Goal: Ask a question

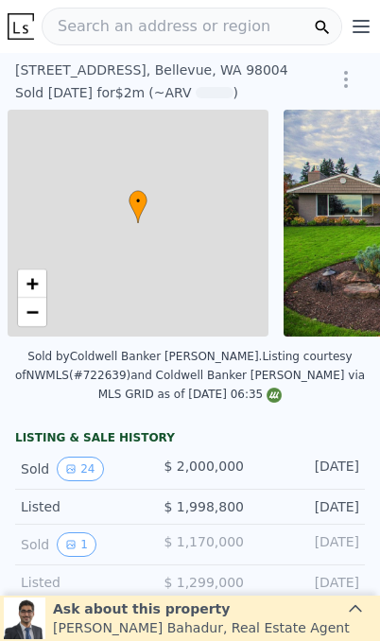
scroll to position [0, 8]
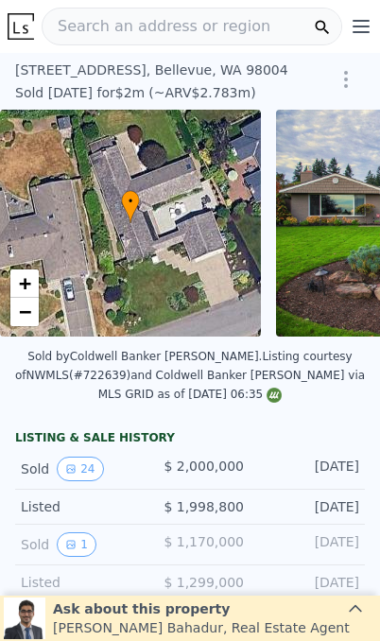
click at [216, 293] on div "• + −" at bounding box center [130, 223] width 261 height 227
click at [188, 274] on div "• + −" at bounding box center [130, 223] width 261 height 227
click at [203, 259] on div "• + −" at bounding box center [130, 223] width 261 height 227
click at [219, 268] on div "• + −" at bounding box center [130, 223] width 261 height 227
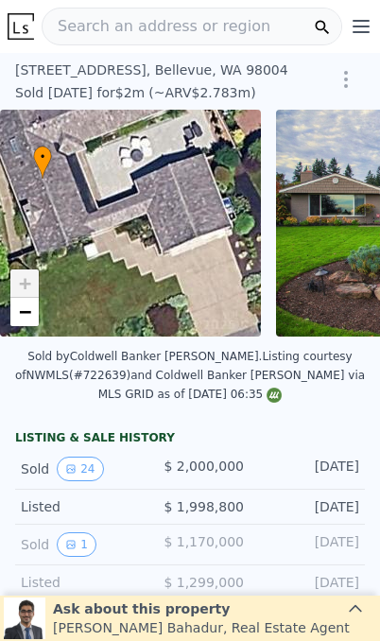
click at [366, 614] on div "Ask about this property [PERSON_NAME] , Real Estate Agent" at bounding box center [190, 618] width 372 height 42
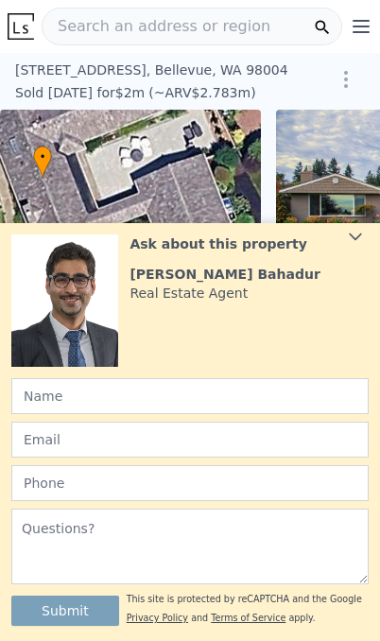
click at [347, 229] on icon at bounding box center [355, 236] width 19 height 19
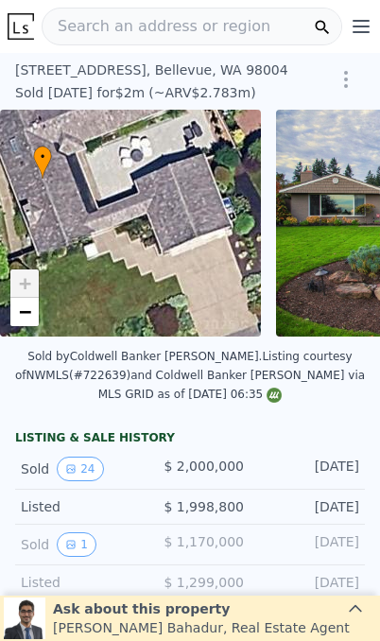
click at [164, 259] on div "• + −" at bounding box center [130, 223] width 261 height 227
click at [205, 263] on div "• + −" at bounding box center [130, 223] width 261 height 227
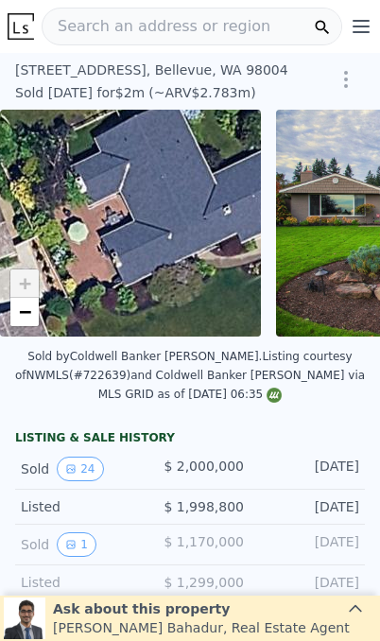
click at [215, 249] on div "• + −" at bounding box center [130, 223] width 261 height 227
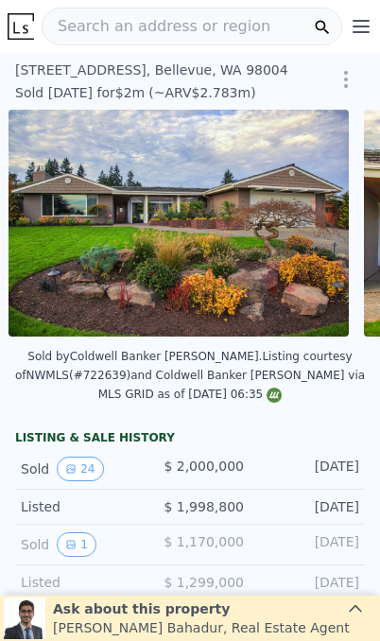
scroll to position [0, 276]
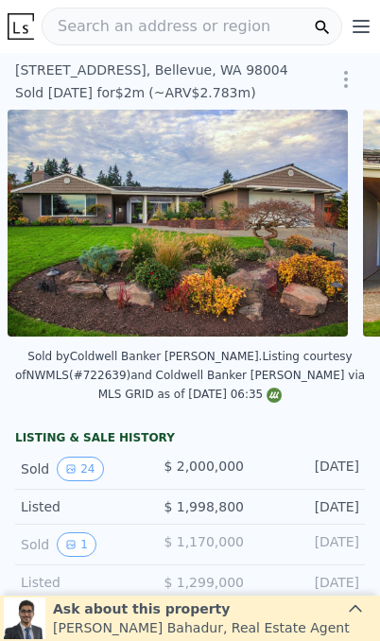
click at [288, 263] on img at bounding box center [178, 223] width 340 height 227
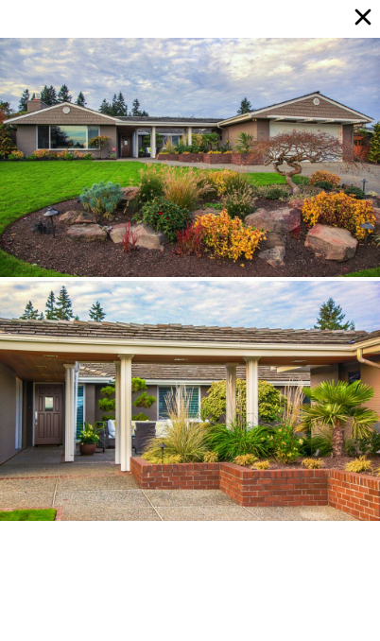
click at [318, 191] on div at bounding box center [190, 157] width 380 height 239
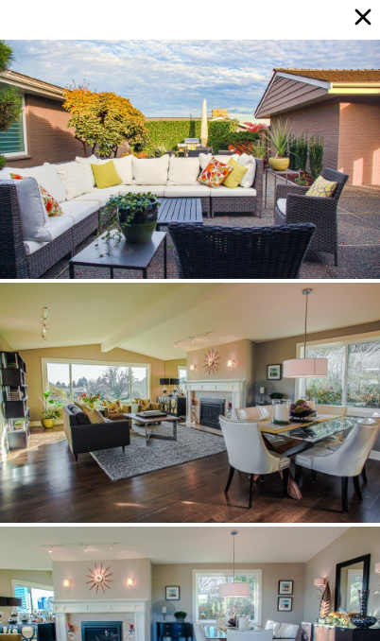
scroll to position [730, 0]
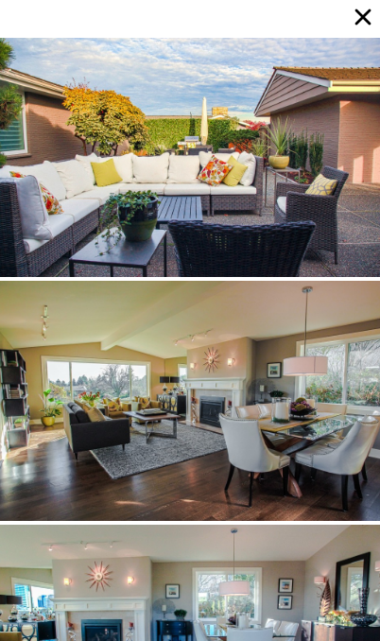
click at [323, 464] on div at bounding box center [190, 400] width 380 height 239
click at [247, 464] on div at bounding box center [190, 400] width 380 height 239
click at [246, 464] on div at bounding box center [190, 400] width 380 height 239
click at [283, 430] on div at bounding box center [190, 400] width 380 height 239
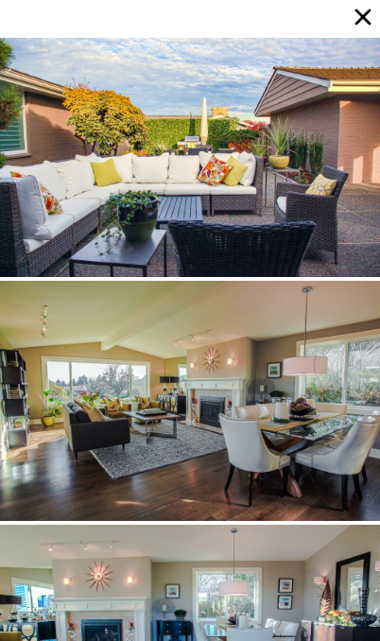
click at [289, 399] on div at bounding box center [190, 400] width 380 height 239
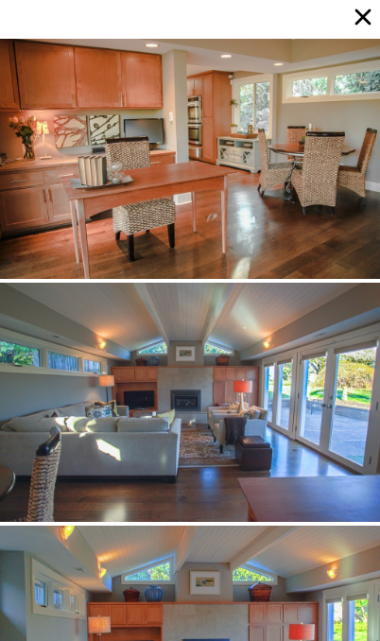
scroll to position [2432, 0]
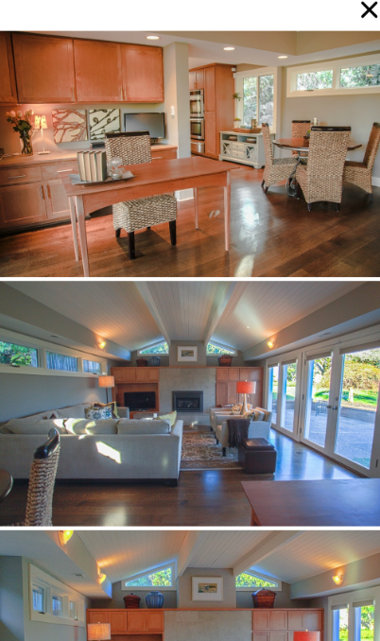
click at [193, 404] on div at bounding box center [190, 401] width 380 height 239
click at [192, 404] on div at bounding box center [190, 401] width 380 height 239
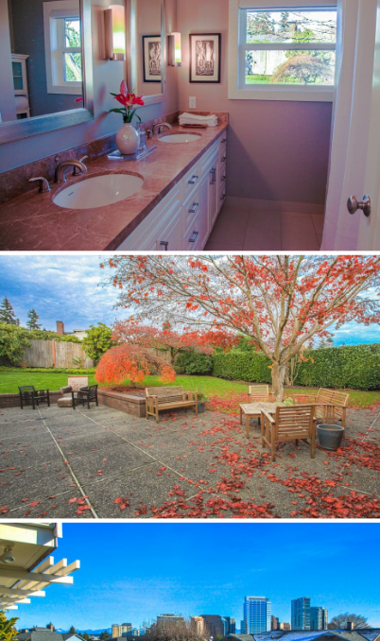
scroll to position [4620, 0]
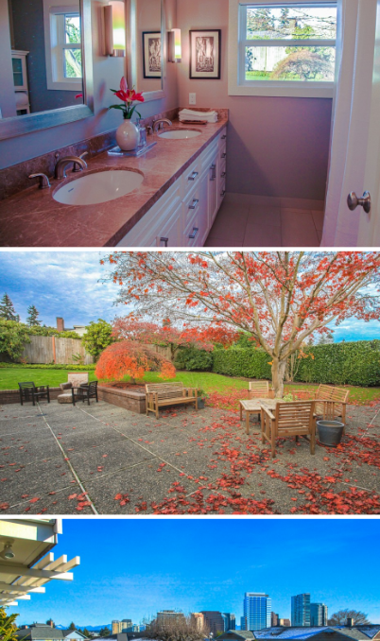
click at [238, 400] on div at bounding box center [190, 401] width 380 height 239
click at [228, 387] on div at bounding box center [190, 401] width 380 height 239
click at [186, 377] on div at bounding box center [190, 401] width 380 height 239
click at [186, 376] on div at bounding box center [190, 401] width 380 height 239
click at [131, 402] on div at bounding box center [190, 401] width 380 height 239
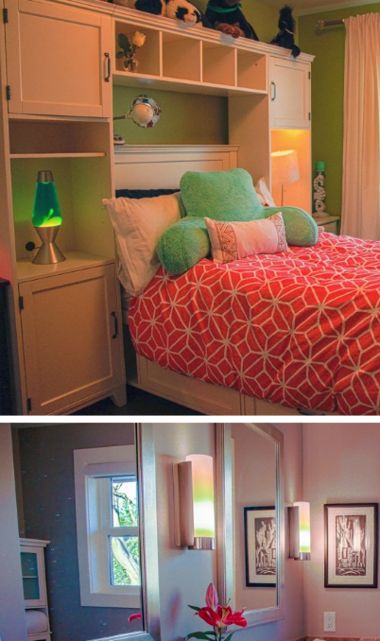
scroll to position [4134, 0]
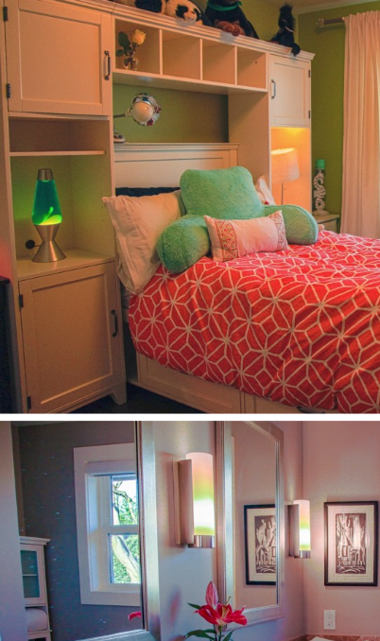
click at [189, 524] on div at bounding box center [190, 643] width 380 height 239
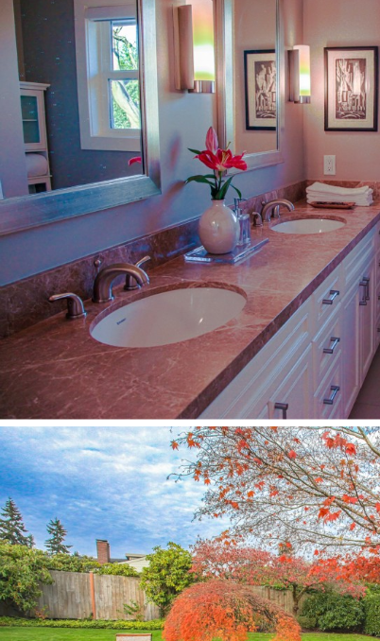
scroll to position [4377, 0]
